Goal: Find specific page/section: Find specific page/section

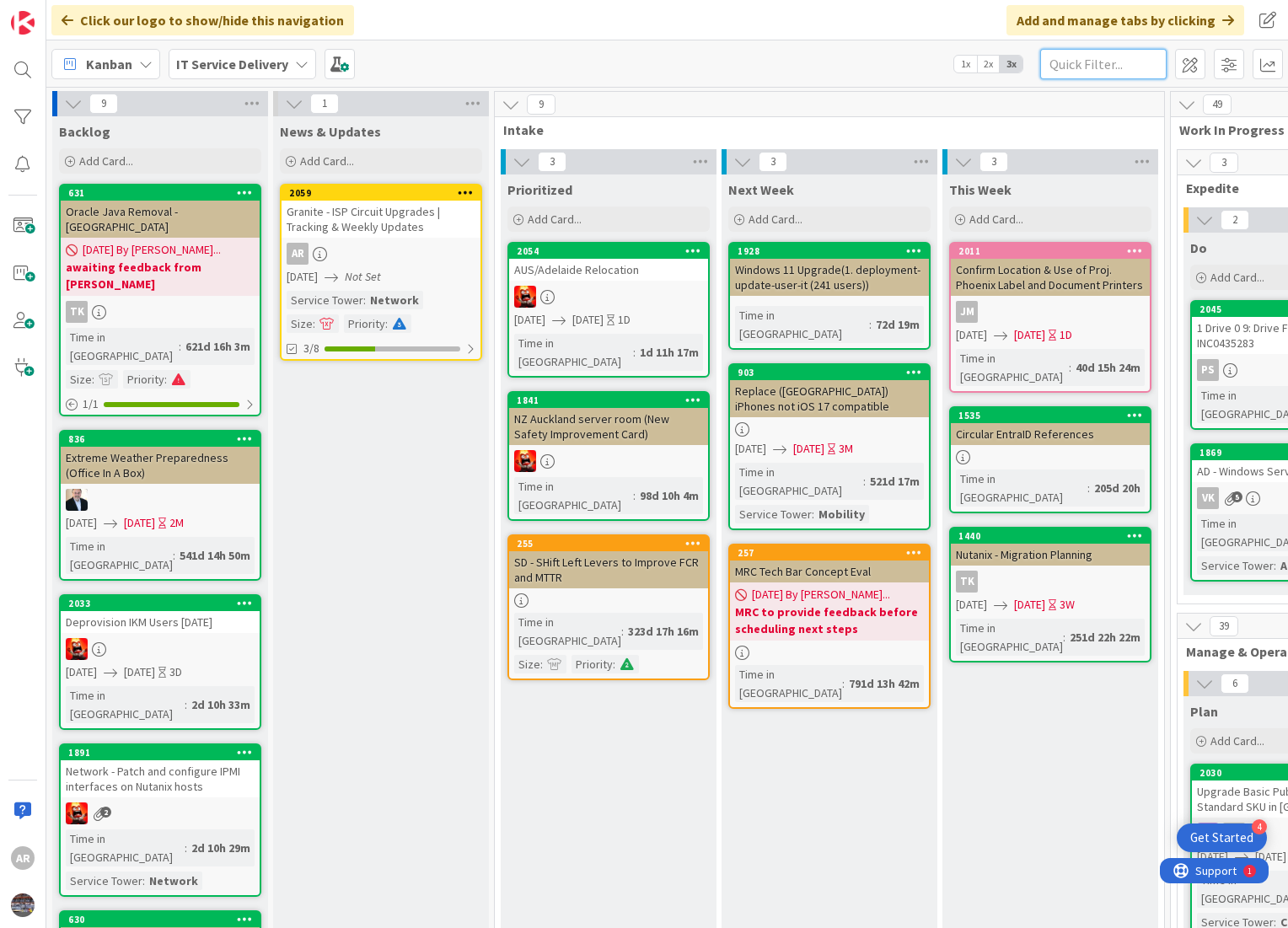
scroll to position [0, 39]
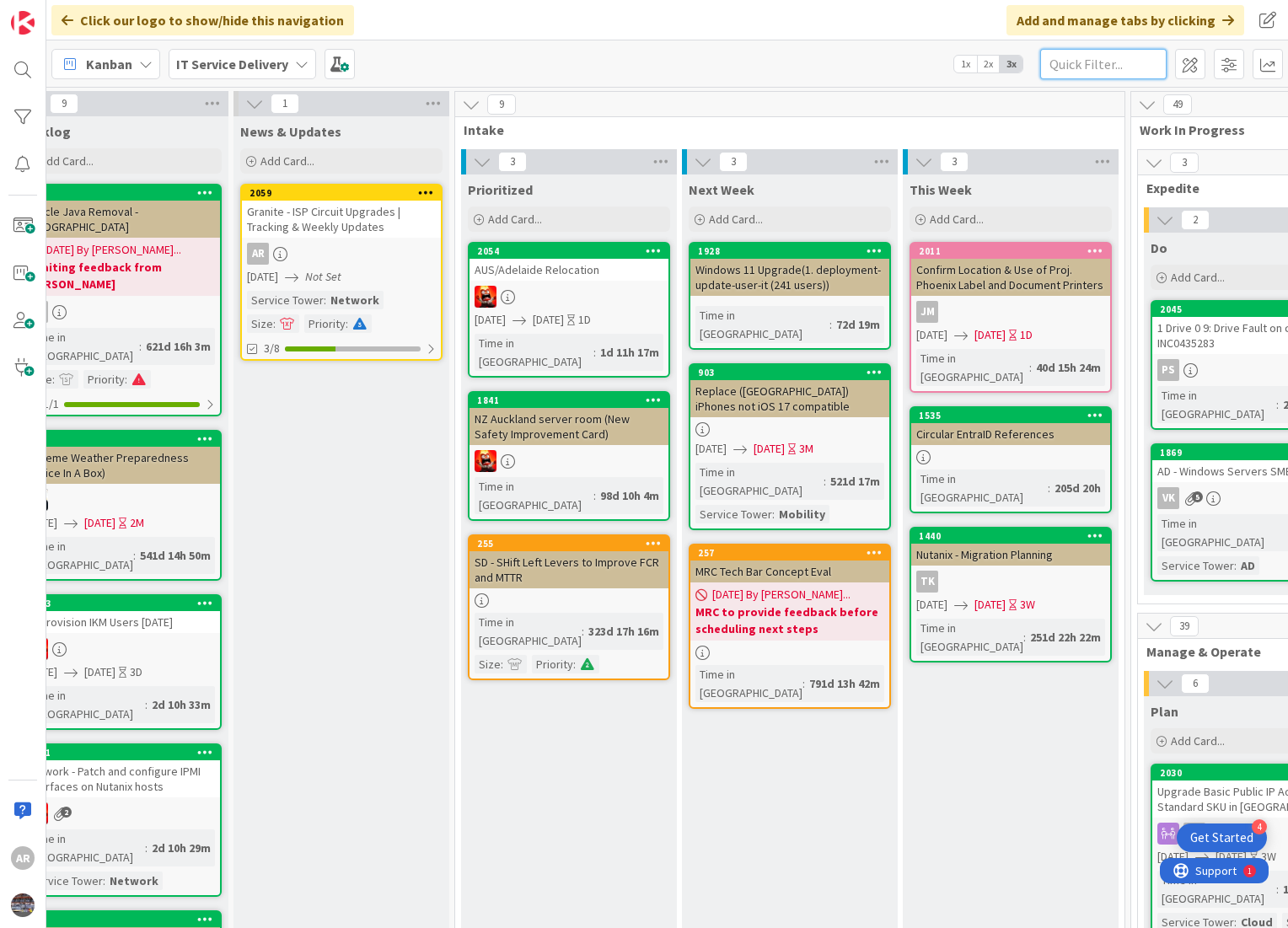
click at [1085, 67] on input "text" at bounding box center [1103, 64] width 126 height 31
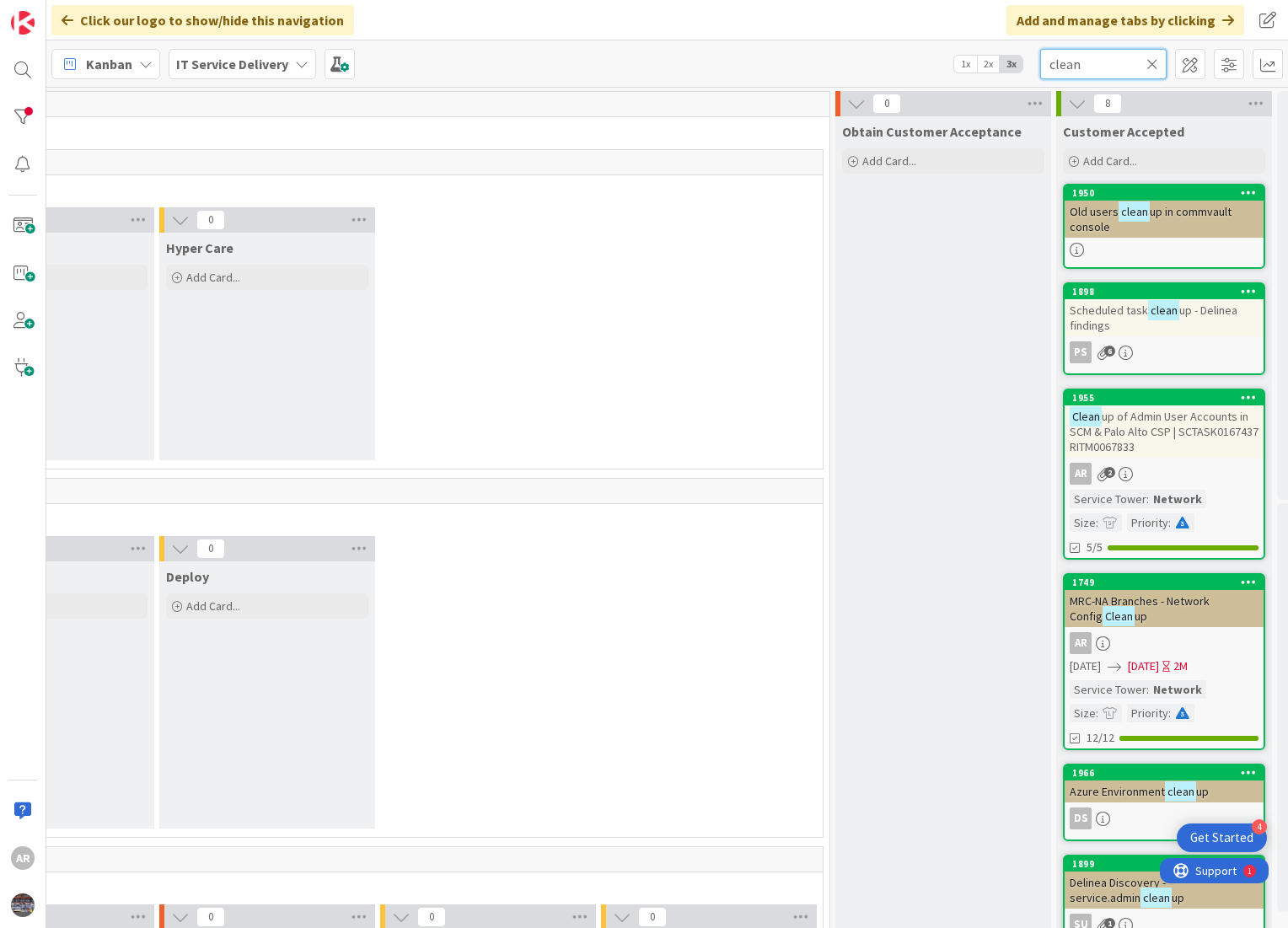
scroll to position [0, 1779]
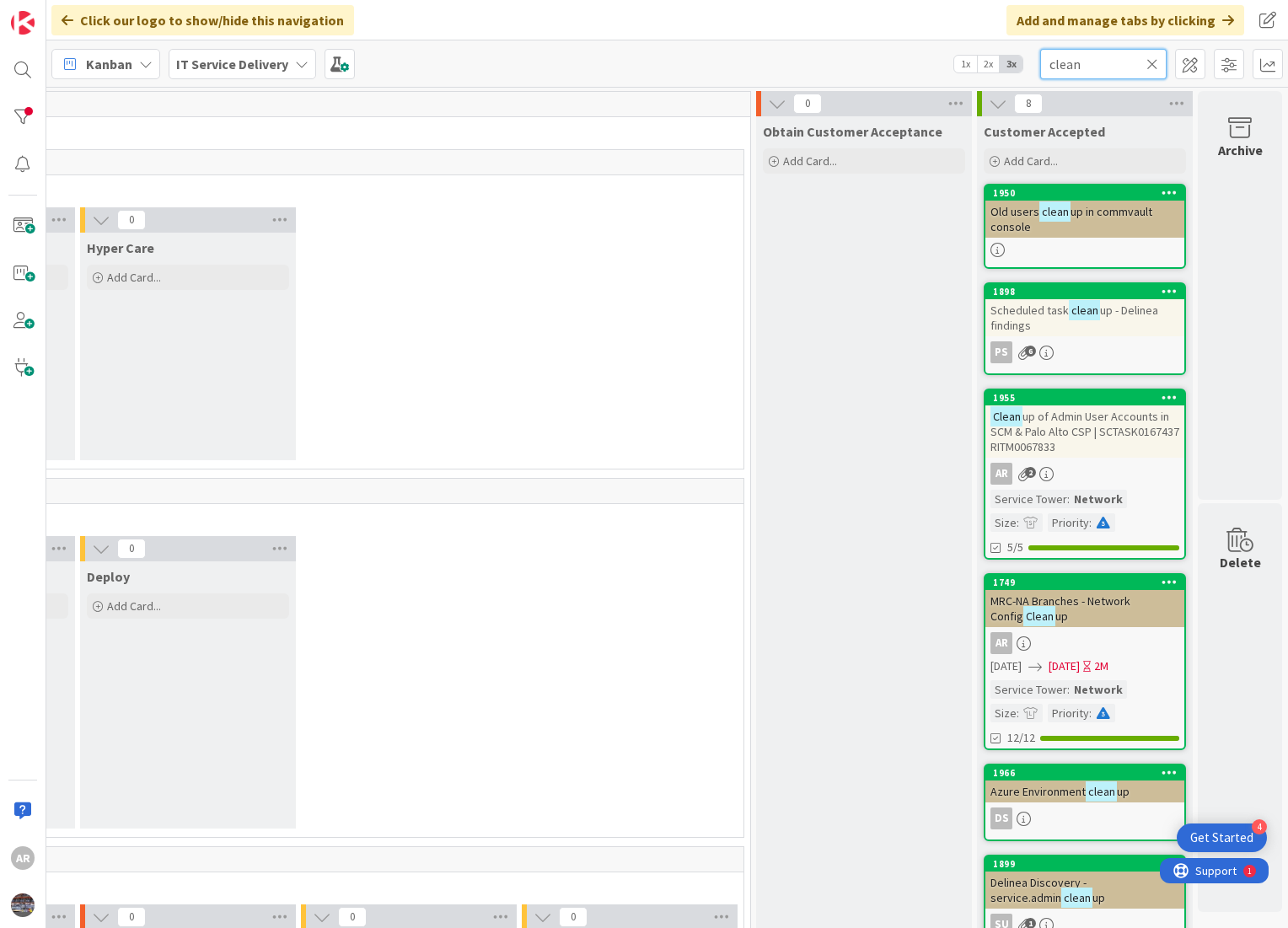
type input "clean"
click at [1078, 616] on div "MRC-NA Branches - Network Config Clean up" at bounding box center [1085, 609] width 199 height 38
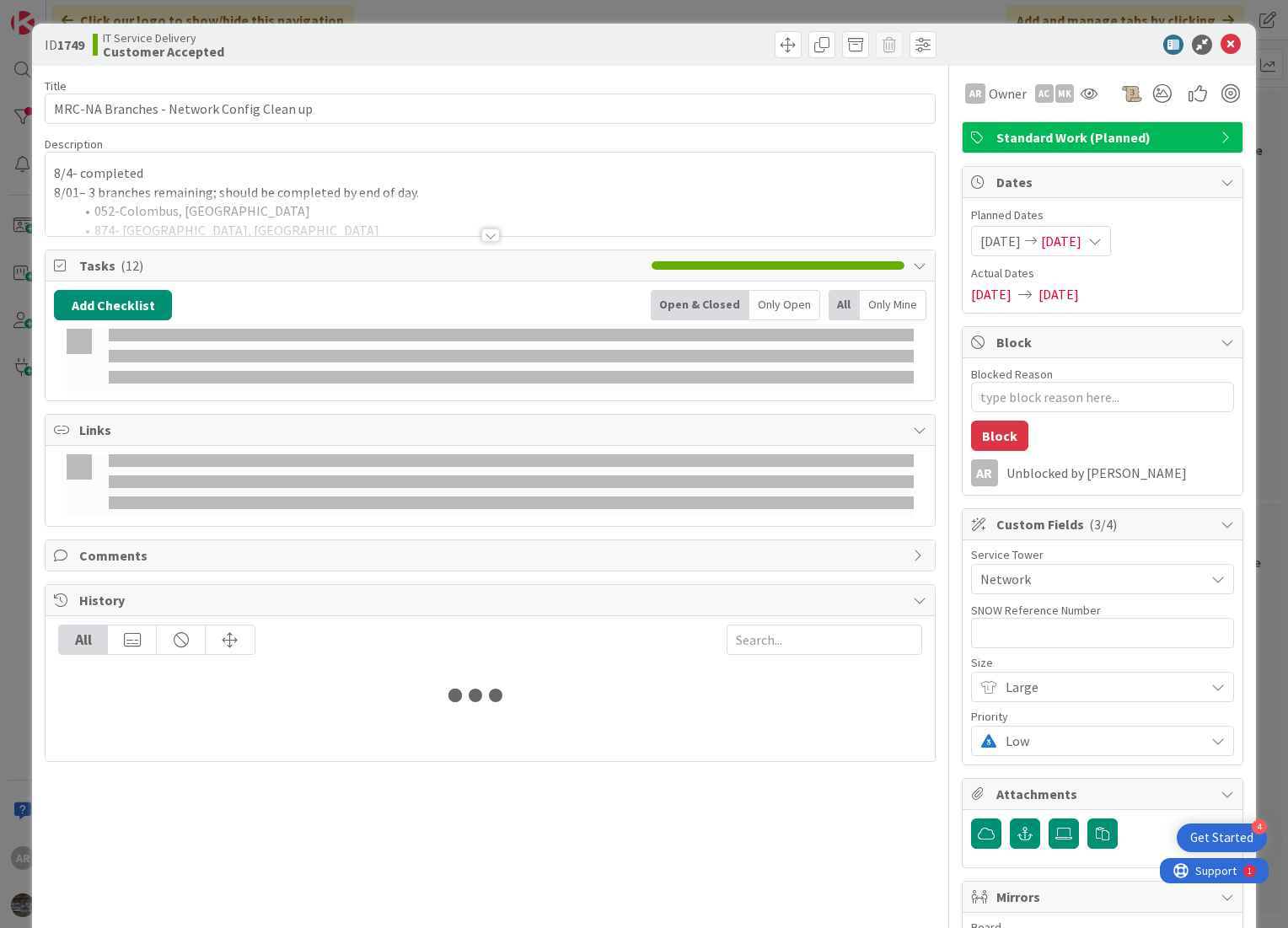
type textarea "x"
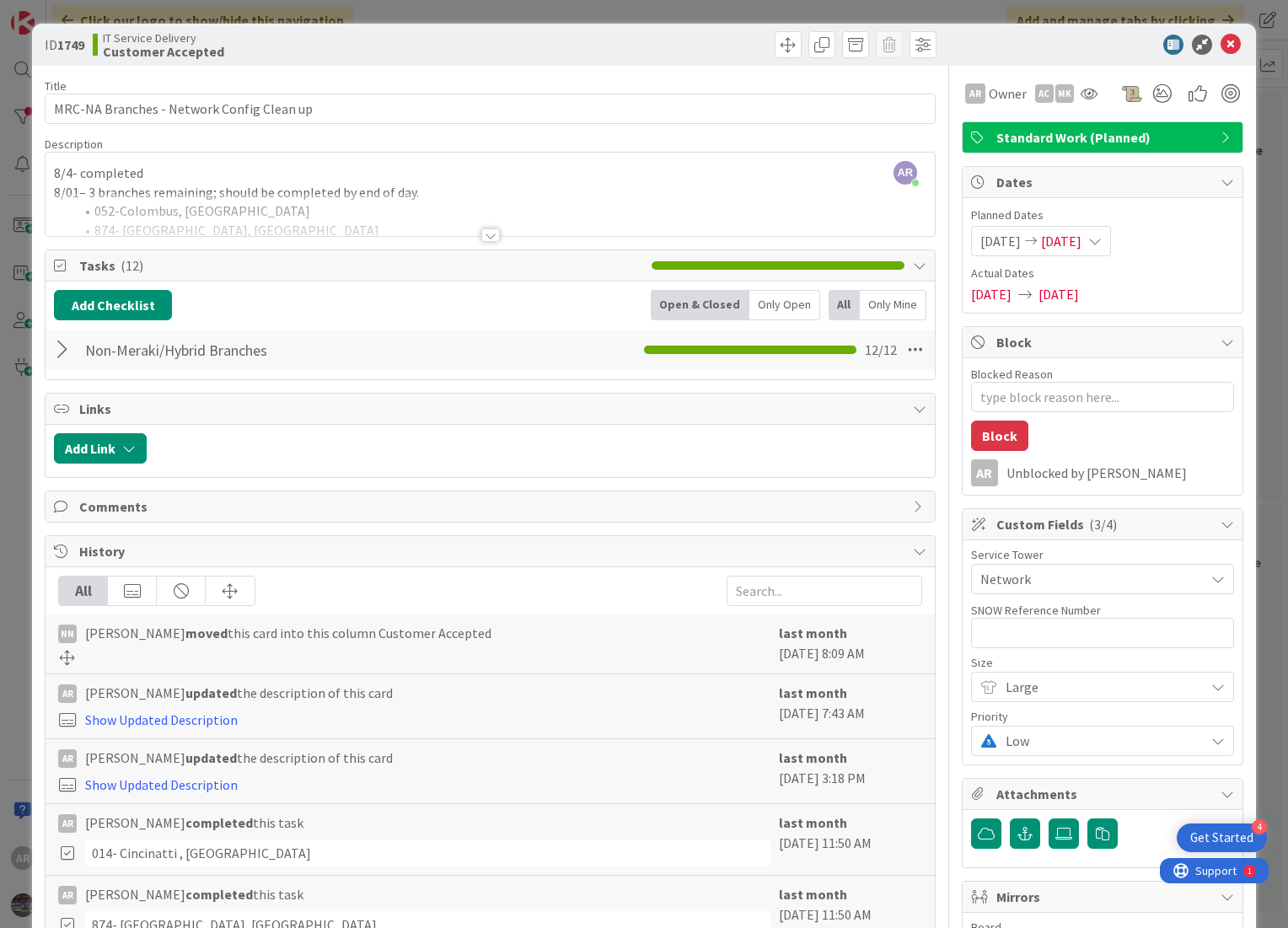
click at [481, 232] on div at bounding box center [490, 235] width 18 height 13
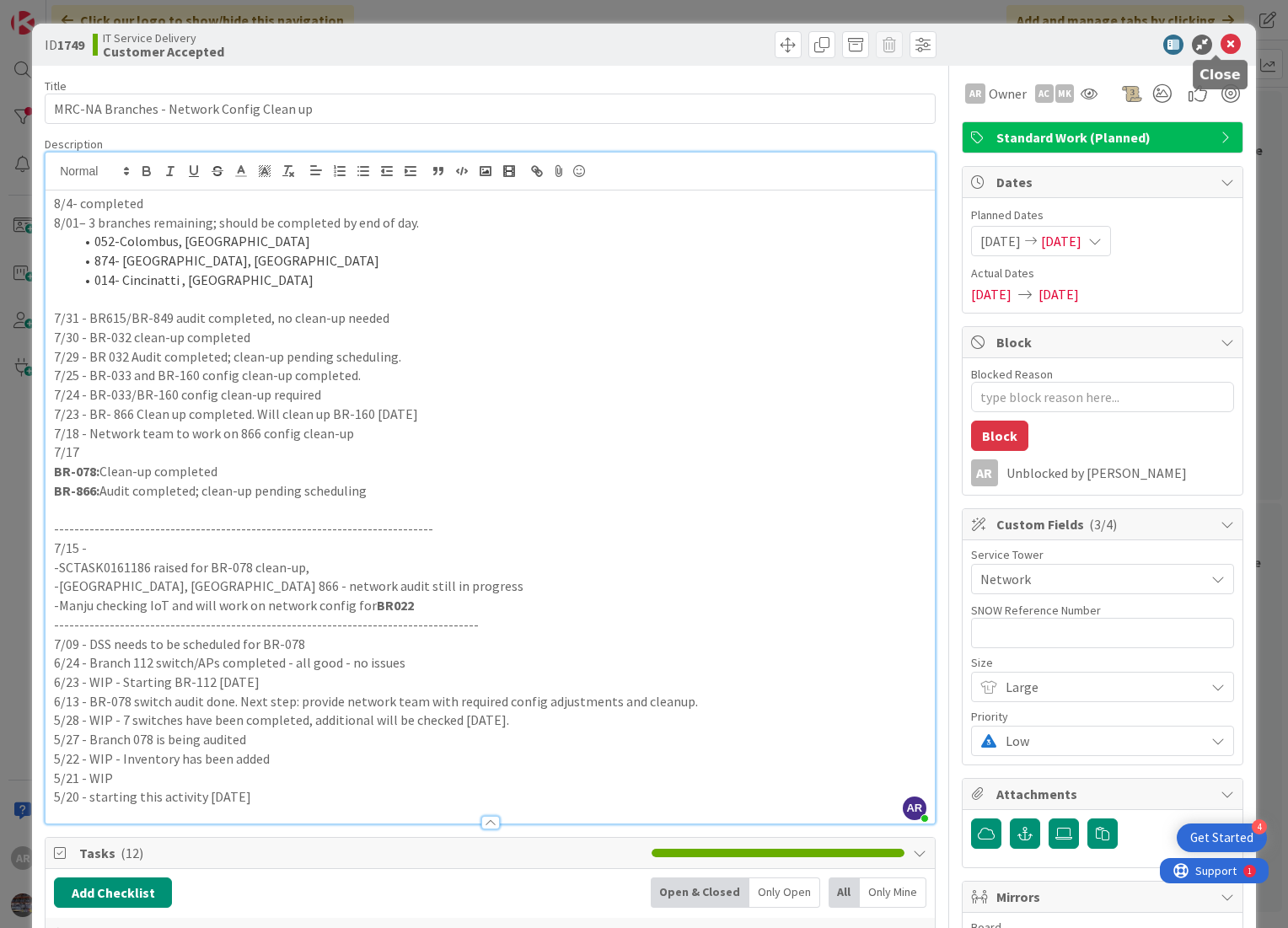
click at [1220, 42] on icon at bounding box center [1230, 44] width 20 height 20
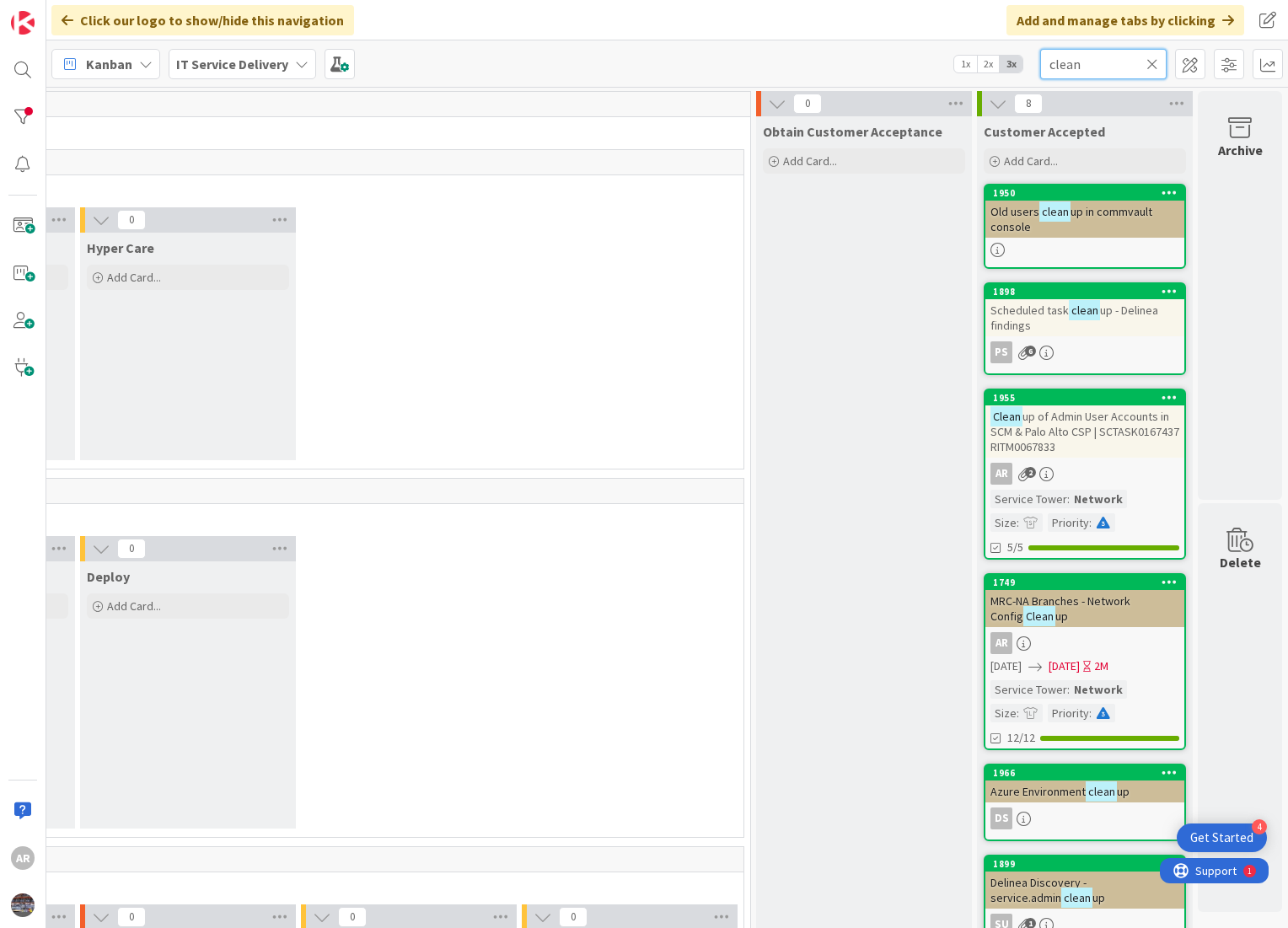
drag, startPoint x: 1093, startPoint y: 60, endPoint x: 1019, endPoint y: 59, distance: 74.0
click at [1019, 59] on div "Kanban IT Service Delivery 1x 2x 3x clean" at bounding box center [667, 63] width 1242 height 46
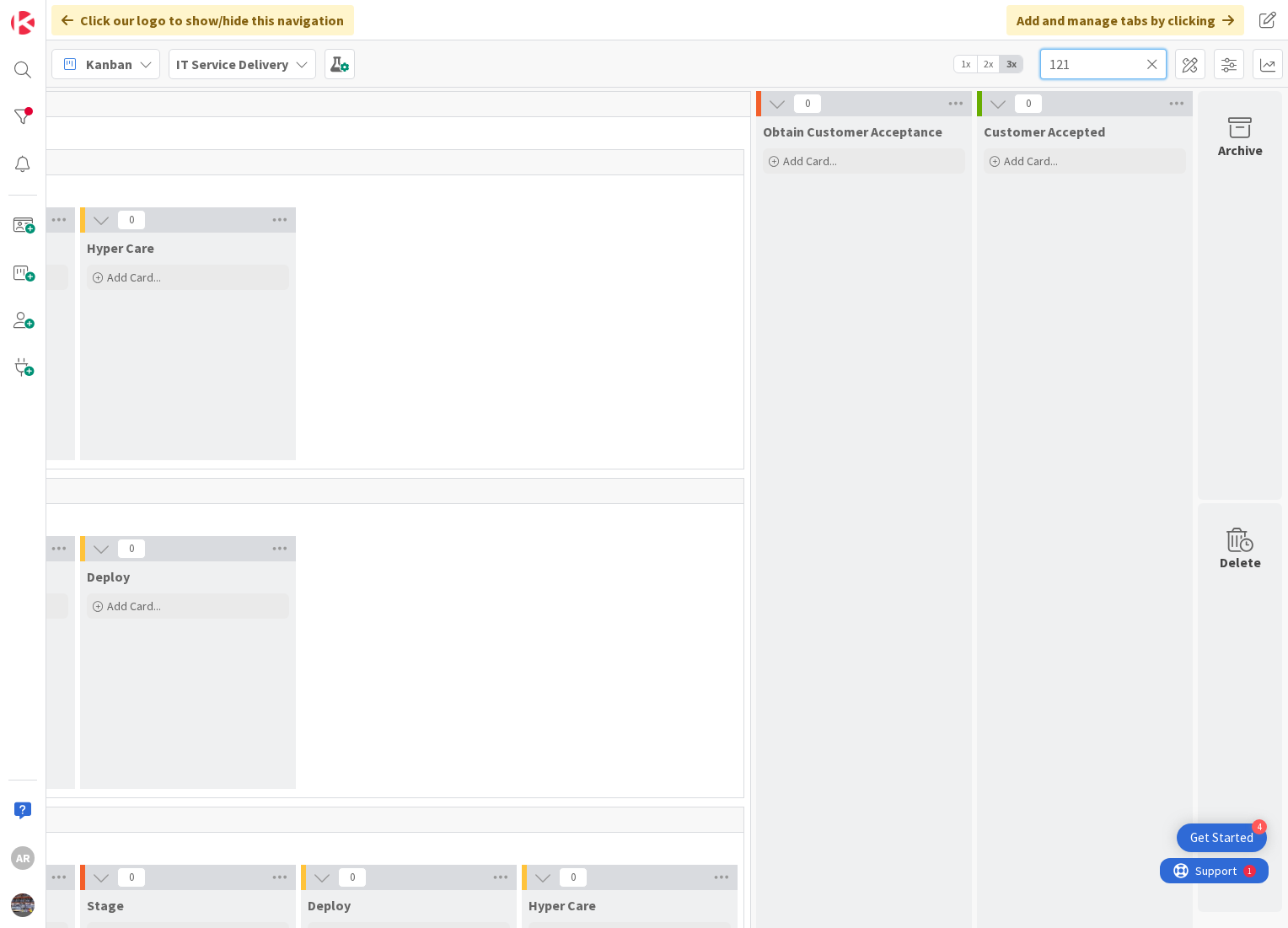
type input "121"
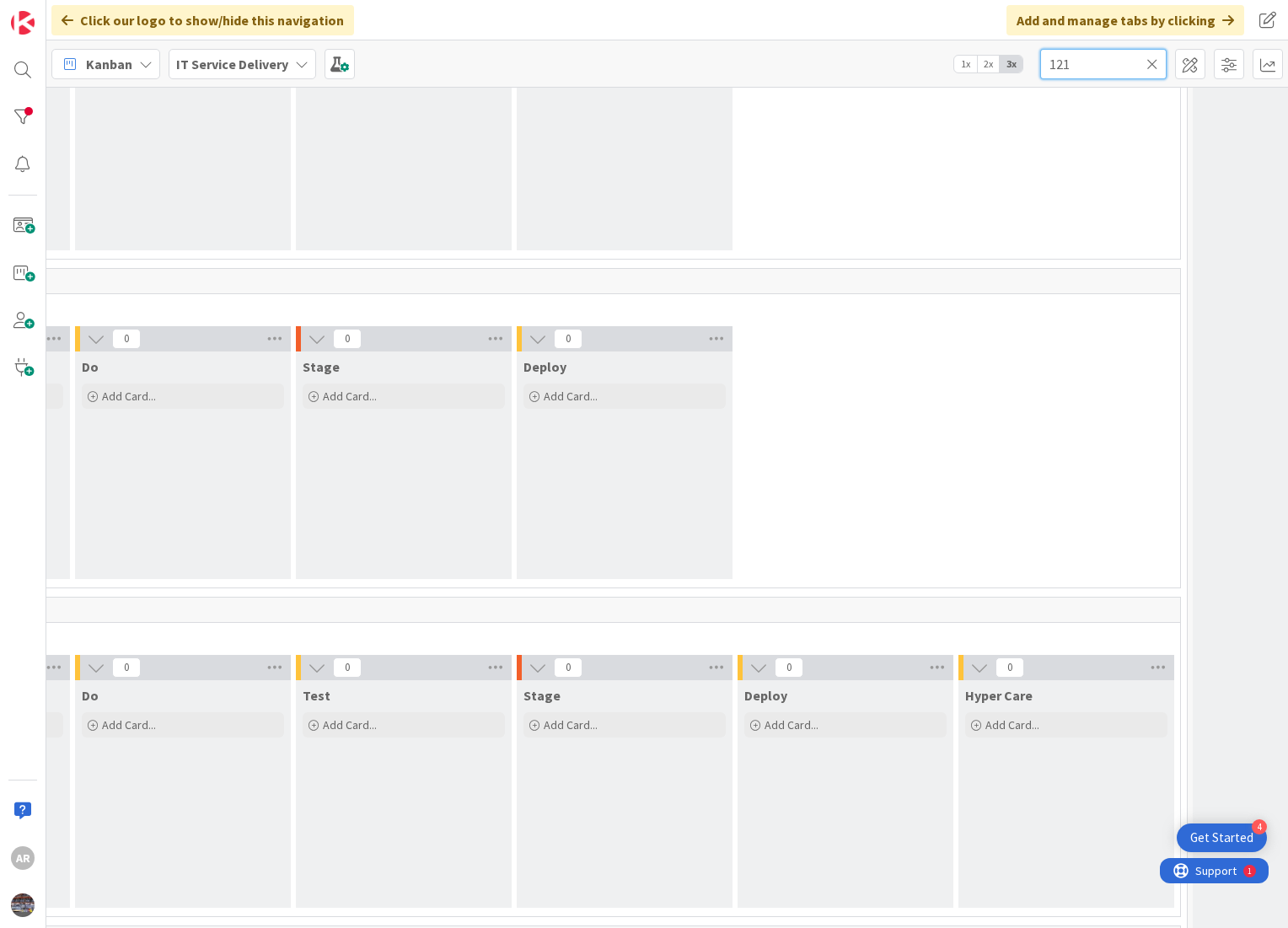
scroll to position [0, 1329]
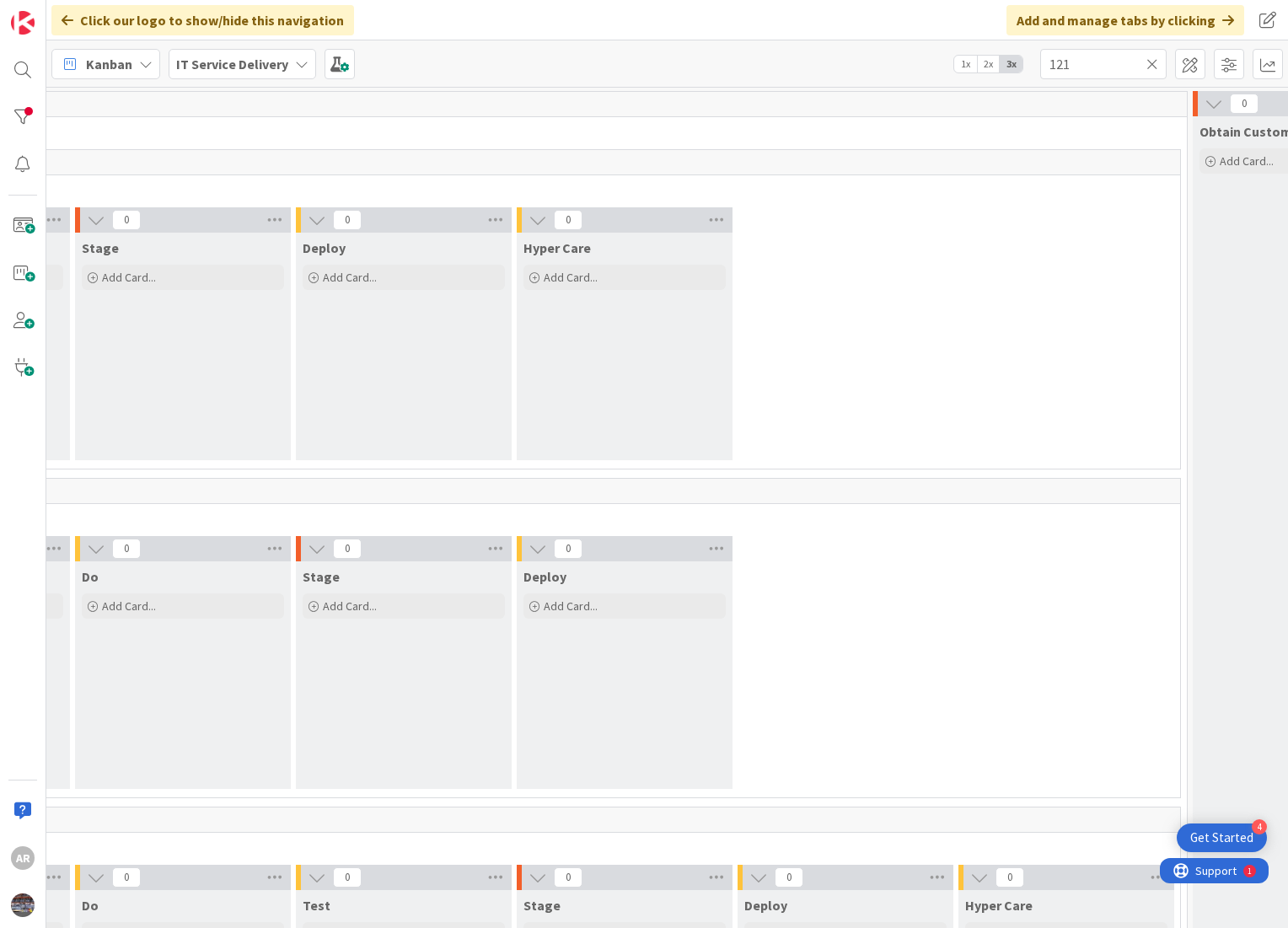
click at [1151, 63] on icon at bounding box center [1152, 64] width 12 height 15
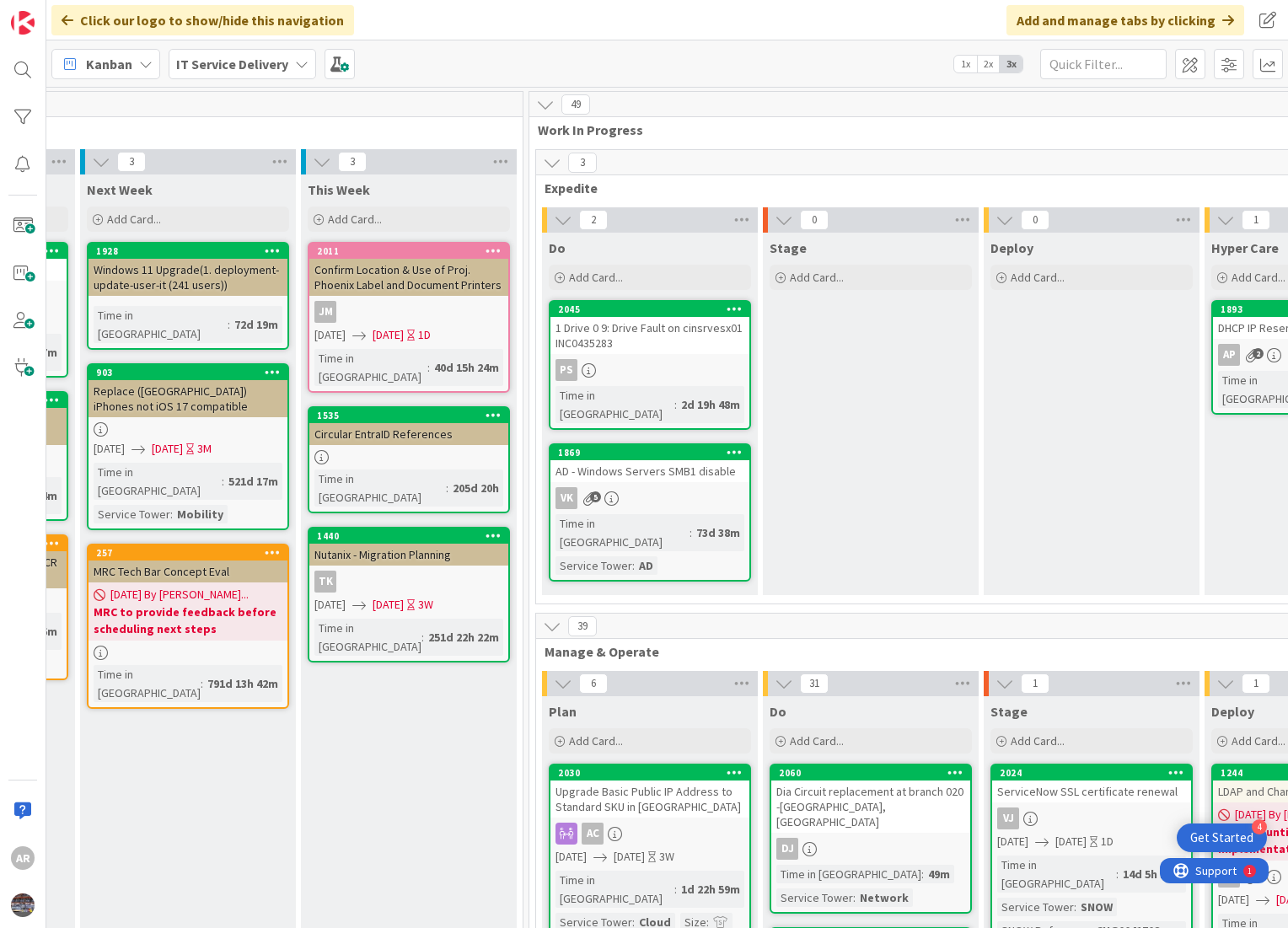
scroll to position [0, 757]
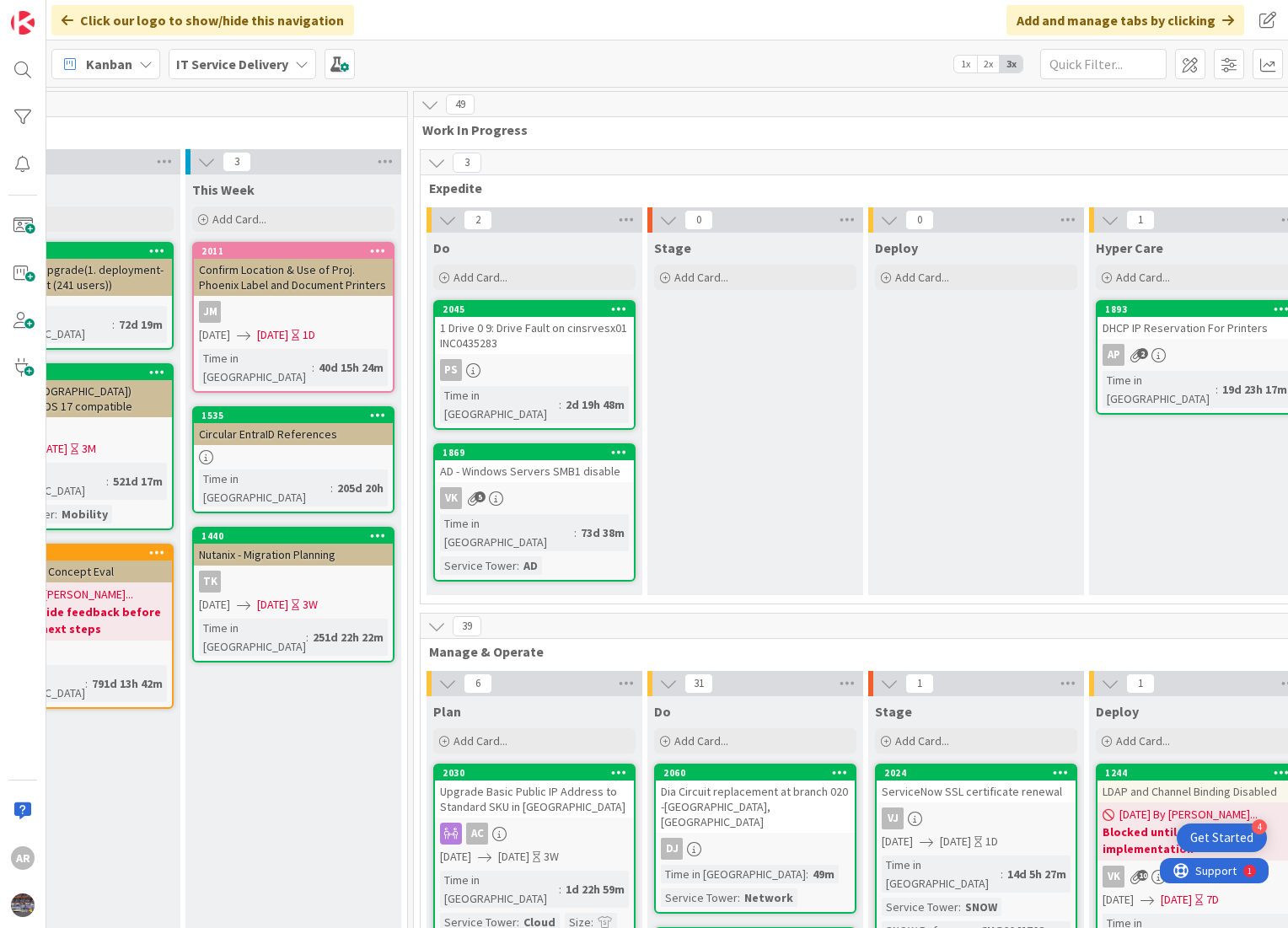
click at [743, 781] on div "Dia Circuit replacement at branch 020 -[GEOGRAPHIC_DATA], [GEOGRAPHIC_DATA]" at bounding box center [755, 807] width 199 height 52
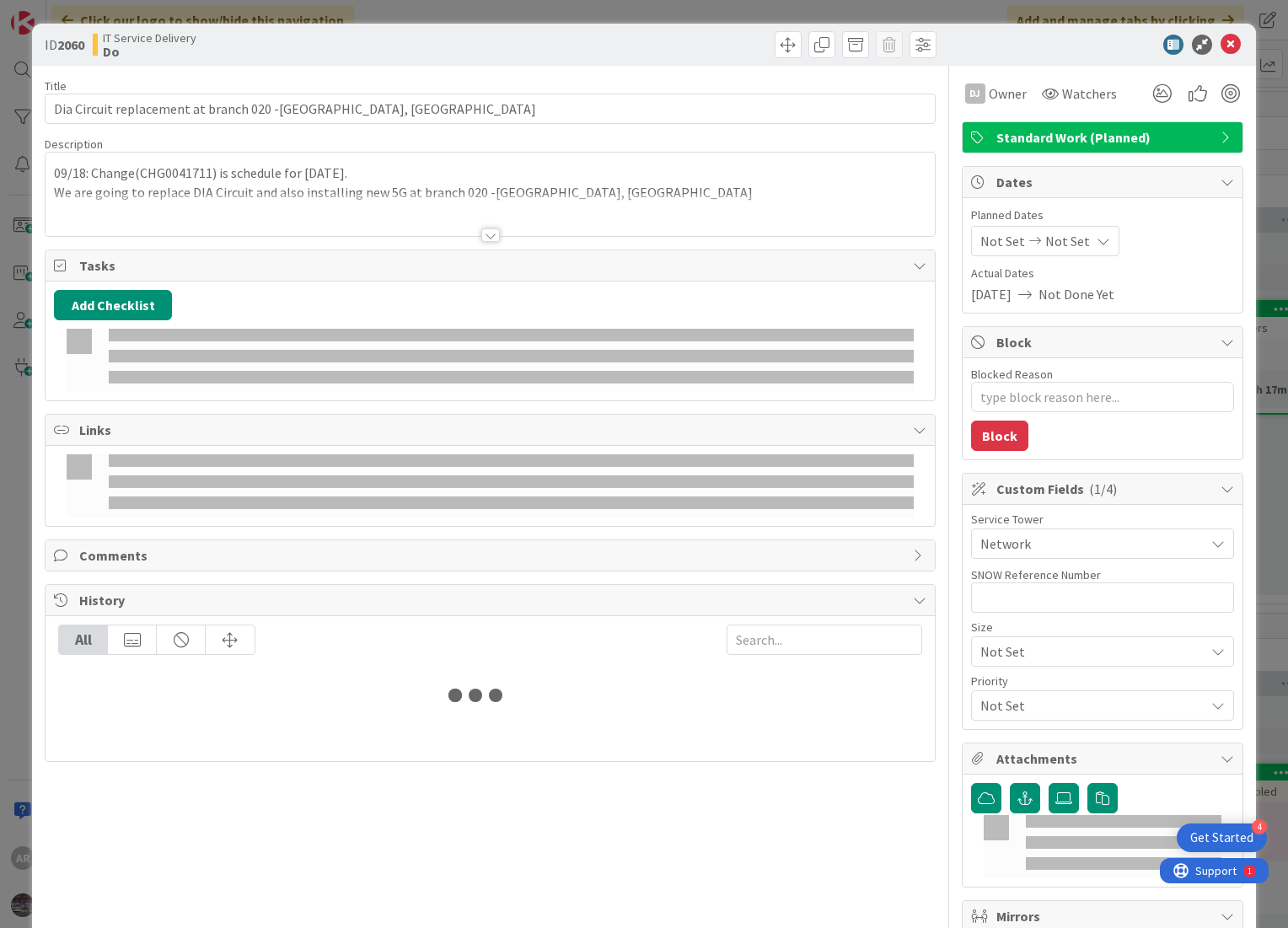
type textarea "x"
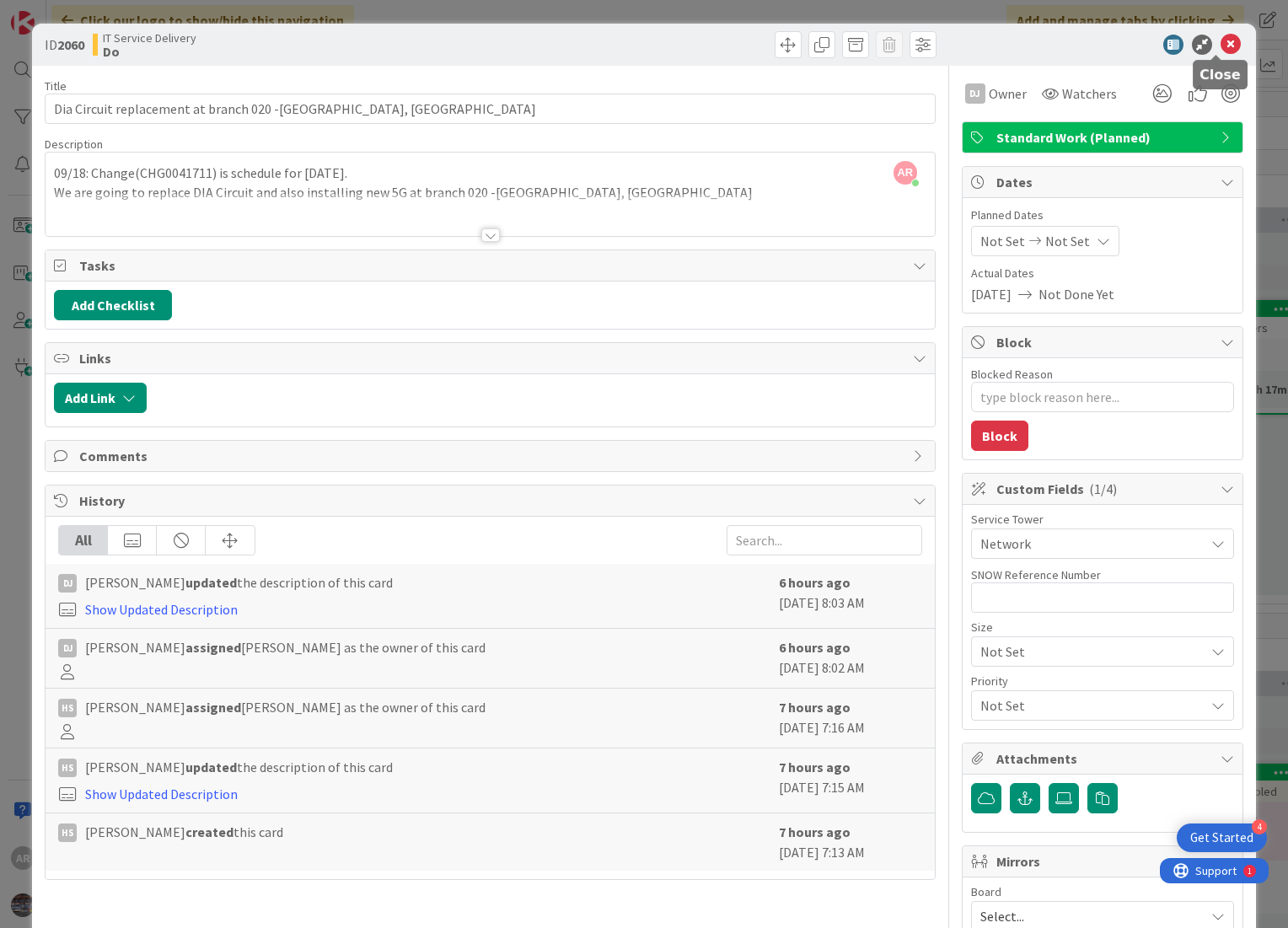
click at [1220, 41] on icon at bounding box center [1230, 44] width 20 height 20
